Goal: Information Seeking & Learning: Learn about a topic

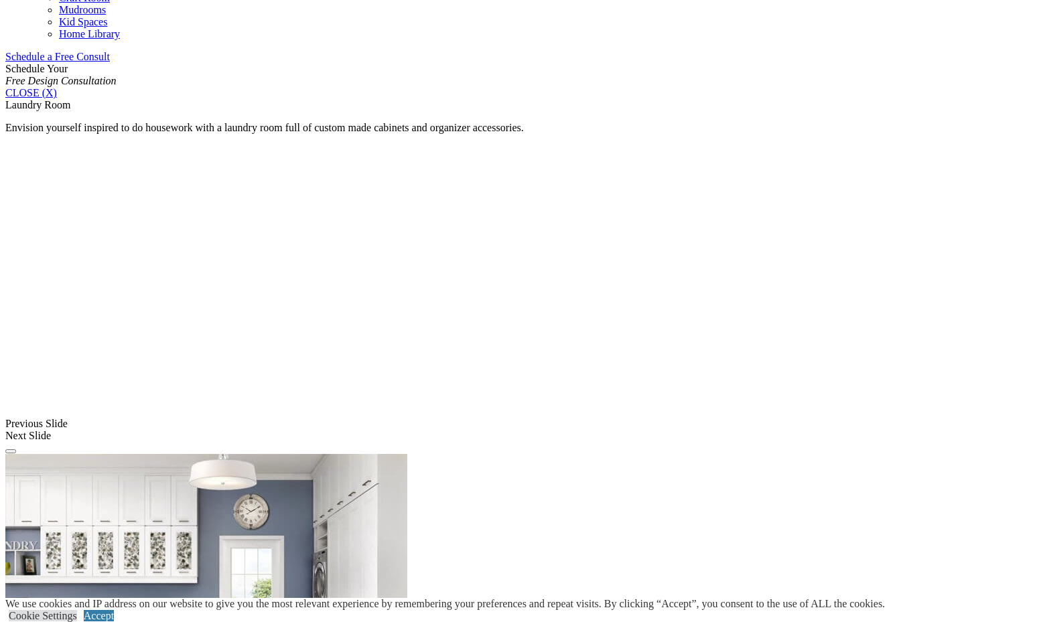
scroll to position [850, 0]
